Goal: Task Accomplishment & Management: Manage account settings

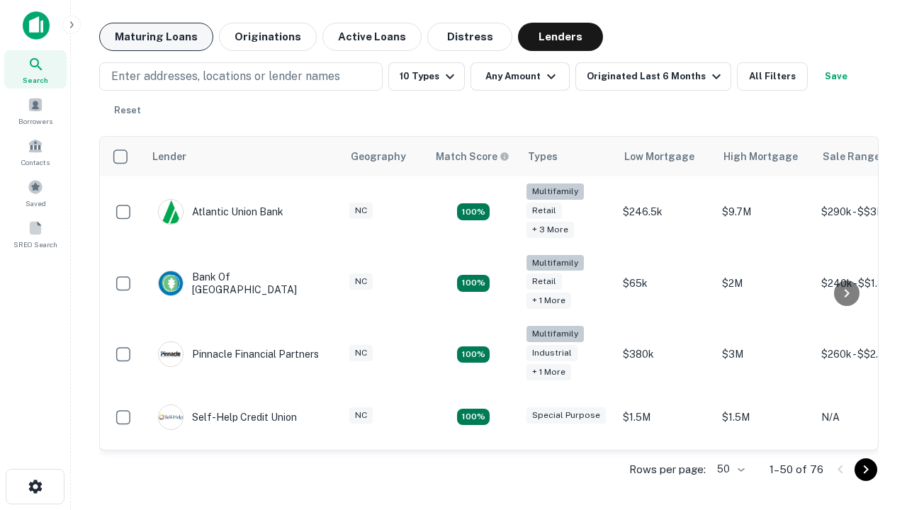
click at [156, 37] on button "Maturing Loans" at bounding box center [156, 37] width 114 height 28
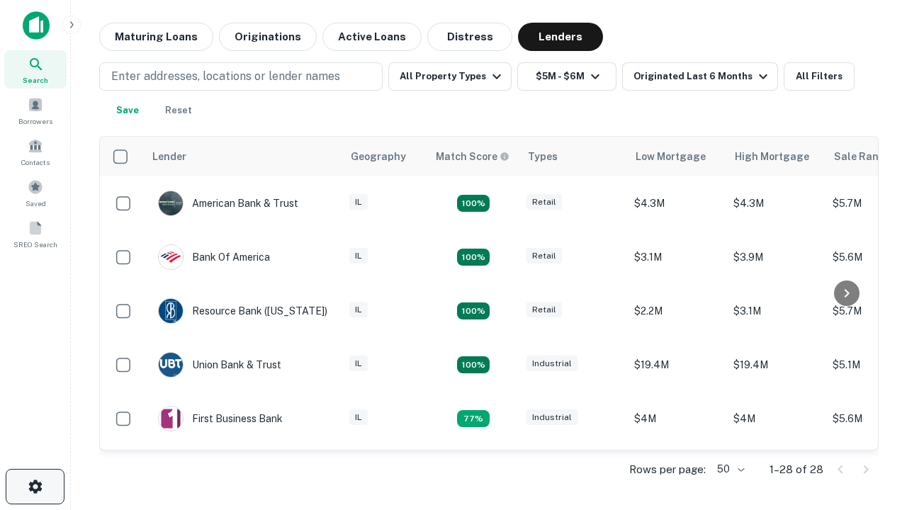
click at [35, 487] on icon "button" at bounding box center [35, 487] width 17 height 17
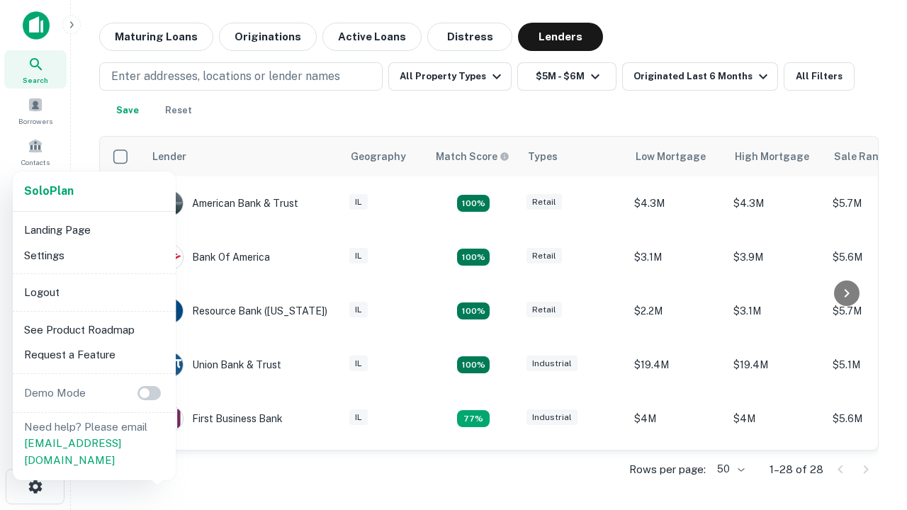
click at [94, 292] on li "Logout" at bounding box center [94, 293] width 152 height 26
